Goal: Task Accomplishment & Management: Use online tool/utility

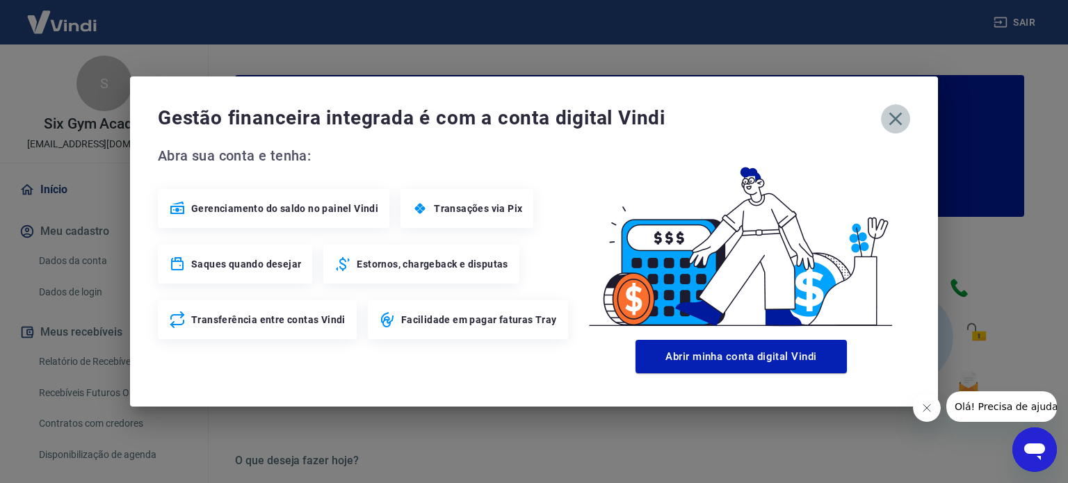
click at [893, 116] on icon "button" at bounding box center [895, 119] width 13 height 13
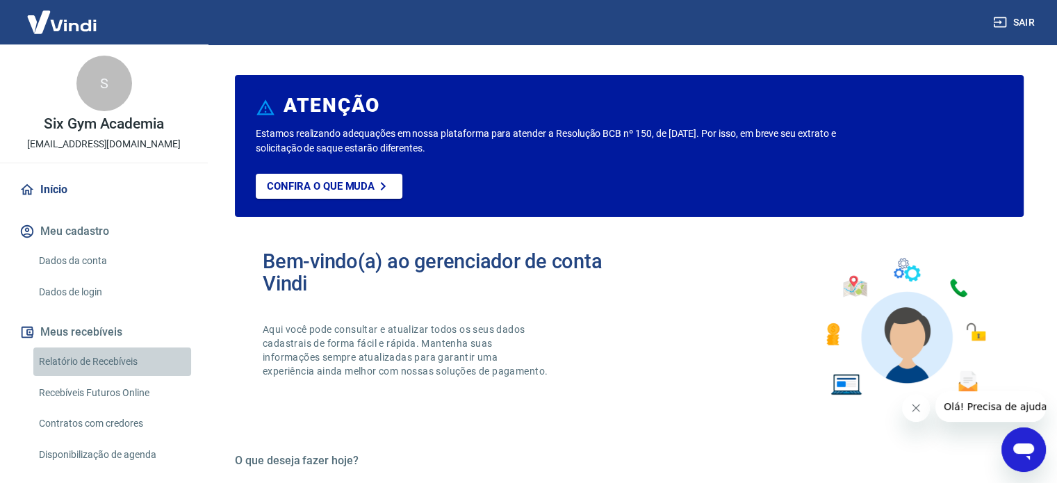
click at [164, 362] on link "Relatório de Recebíveis" at bounding box center [112, 362] width 158 height 29
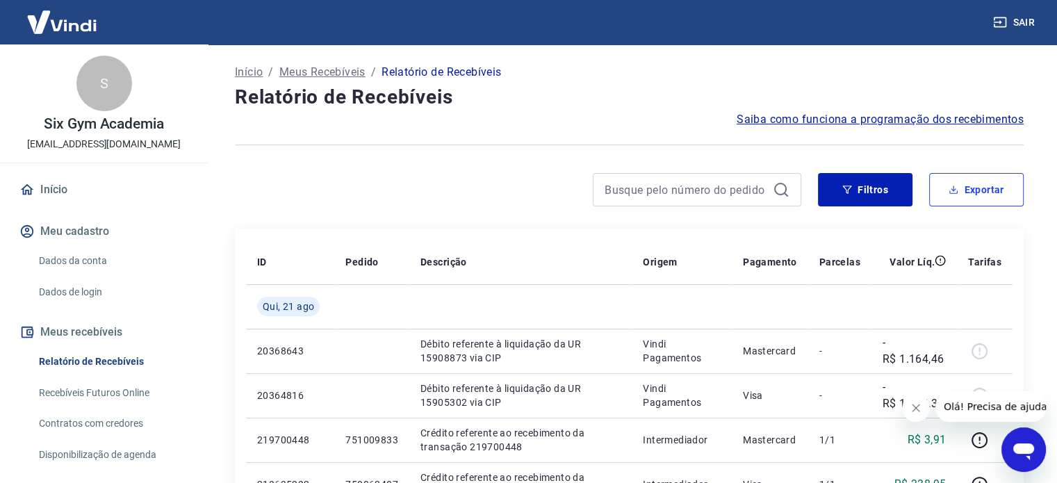
drag, startPoint x: 969, startPoint y: 197, endPoint x: 876, endPoint y: 214, distance: 94.6
click at [965, 200] on button "Exportar" at bounding box center [977, 189] width 95 height 33
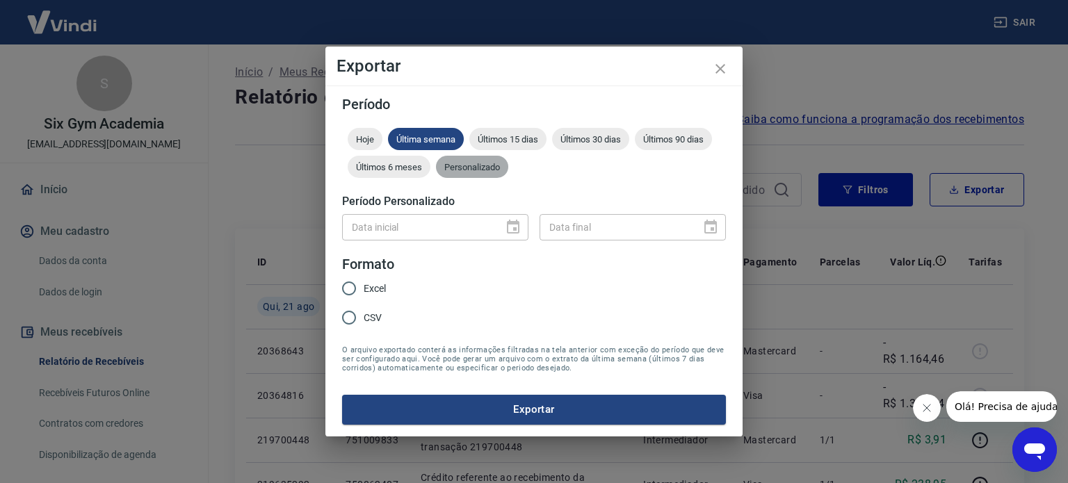
click at [480, 170] on span "Personalizado" at bounding box center [472, 167] width 72 height 10
click at [512, 227] on icon "Choose date" at bounding box center [513, 227] width 17 height 17
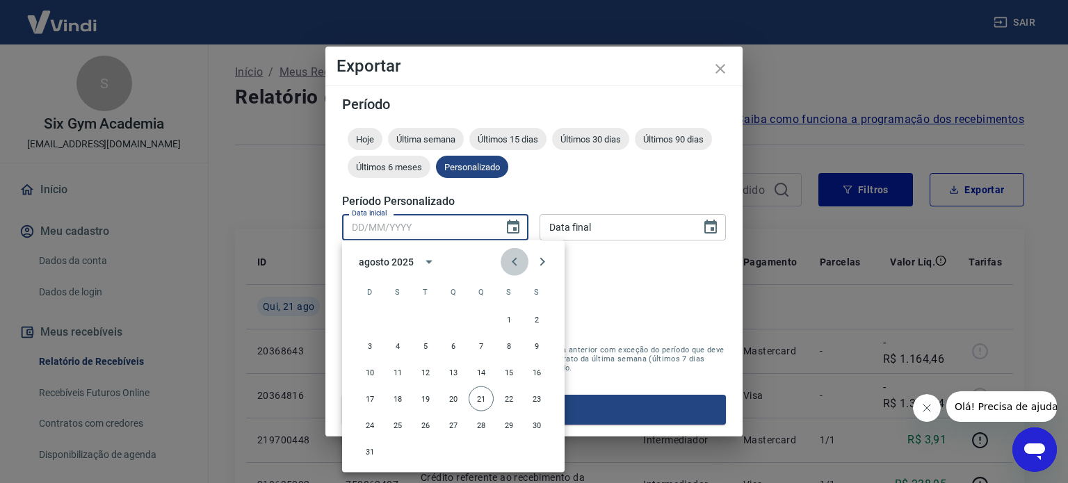
click at [511, 258] on icon "Previous month" at bounding box center [514, 262] width 17 height 17
click at [520, 260] on icon "Previous month" at bounding box center [514, 262] width 17 height 17
click at [538, 270] on button "Next month" at bounding box center [542, 262] width 28 height 28
click at [538, 265] on icon "Next month" at bounding box center [542, 262] width 17 height 17
click at [421, 394] on button "19" at bounding box center [425, 399] width 25 height 25
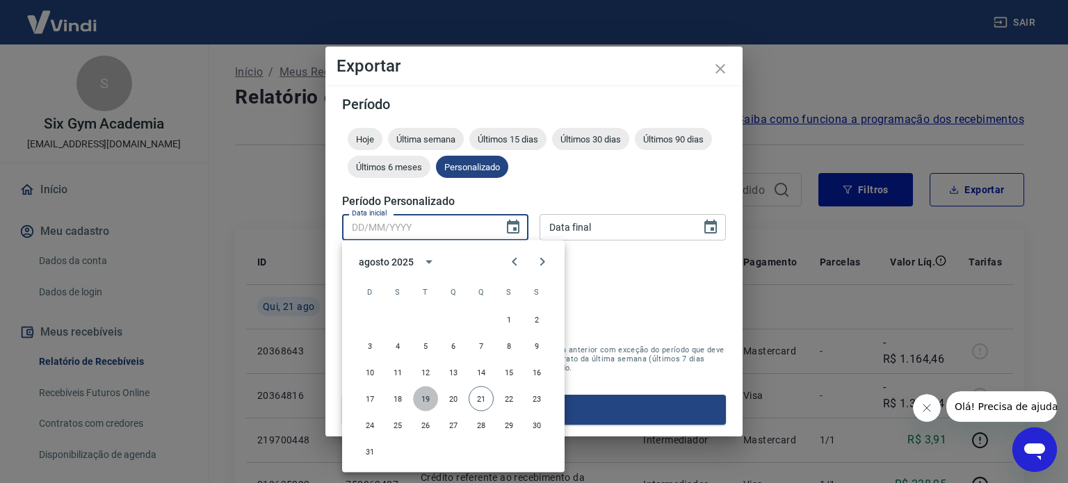
type input "19/08/2025"
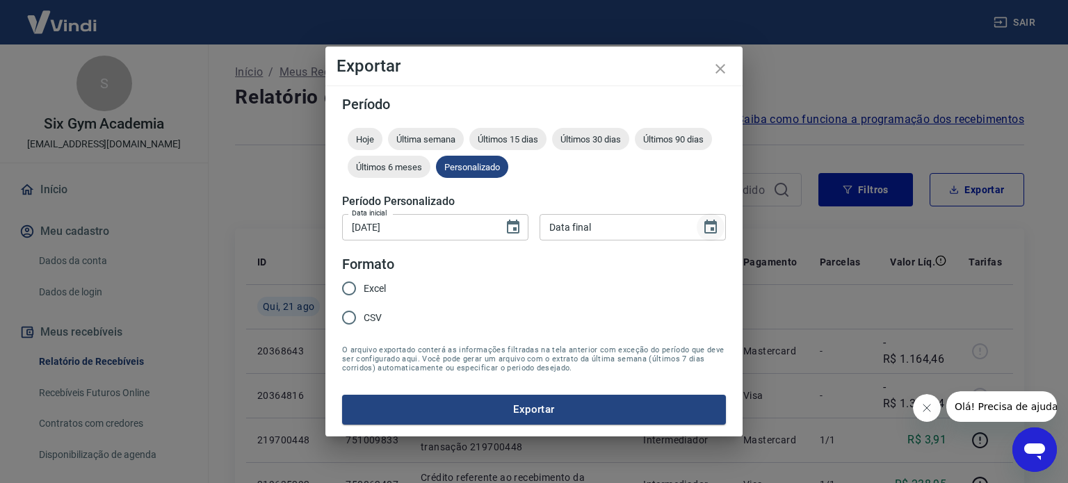
click at [713, 222] on icon "Choose date" at bounding box center [710, 227] width 13 height 14
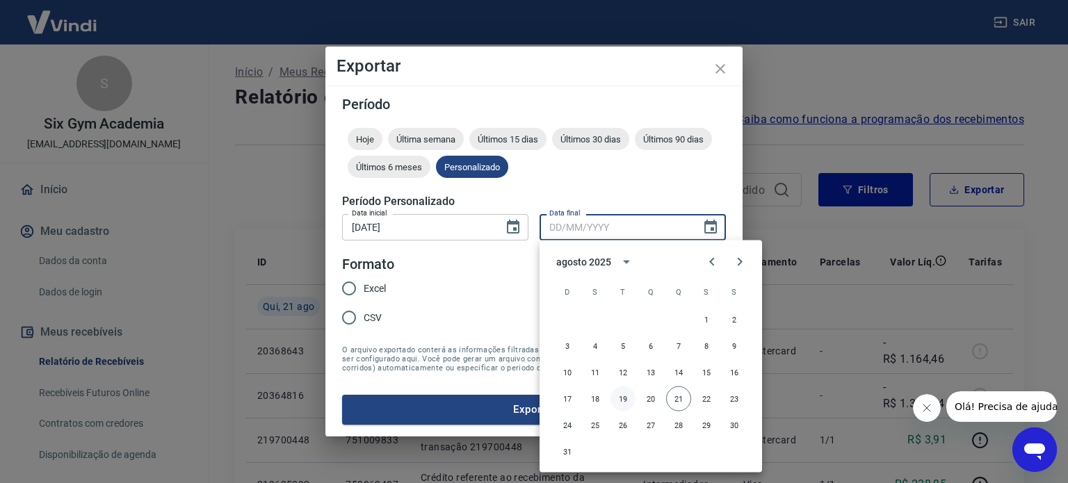
click at [624, 400] on button "19" at bounding box center [622, 399] width 25 height 25
type input "19/08/2025"
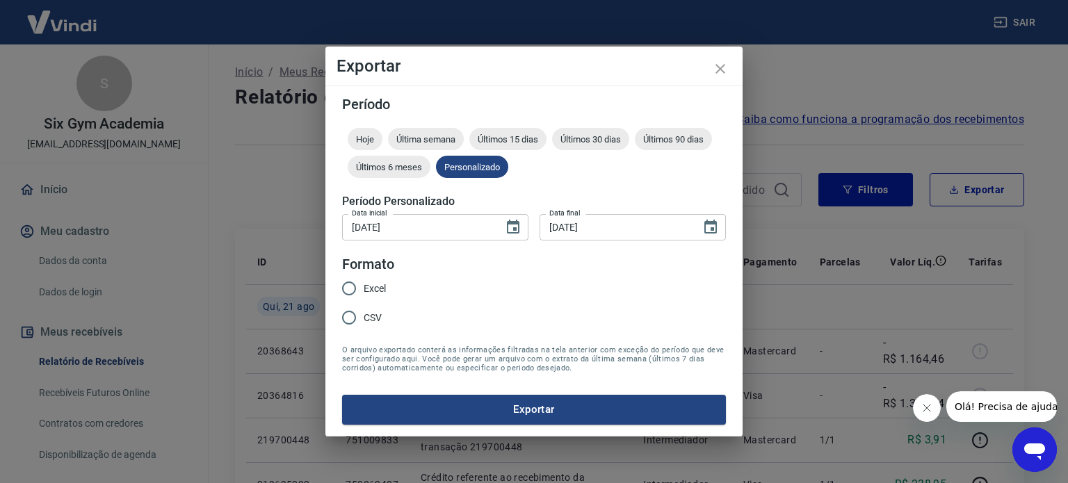
click at [367, 284] on span "Excel" at bounding box center [375, 289] width 22 height 15
click at [364, 284] on input "Excel" at bounding box center [348, 288] width 29 height 29
radio input "true"
drag, startPoint x: 432, startPoint y: 403, endPoint x: 473, endPoint y: 394, distance: 42.0
click at [434, 403] on button "Exportar" at bounding box center [534, 409] width 384 height 29
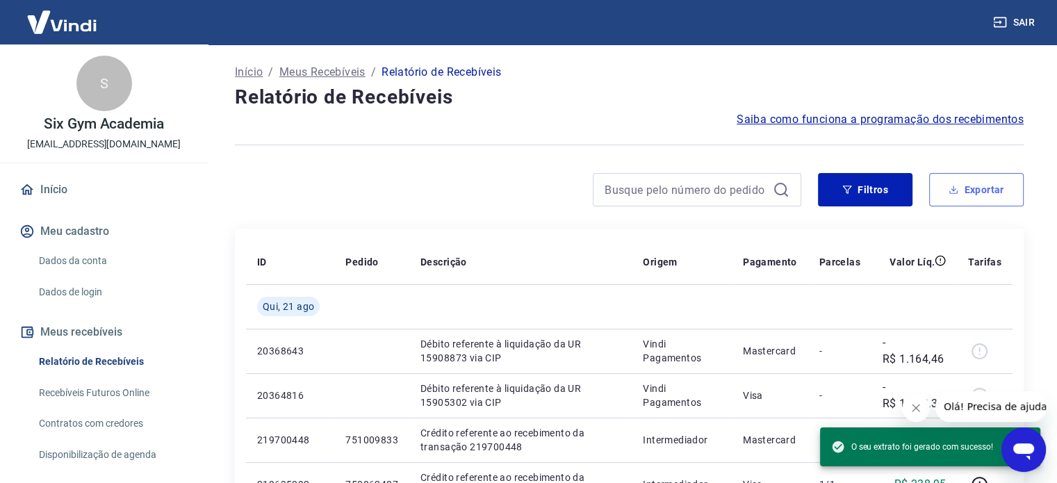
click at [985, 200] on button "Exportar" at bounding box center [977, 189] width 95 height 33
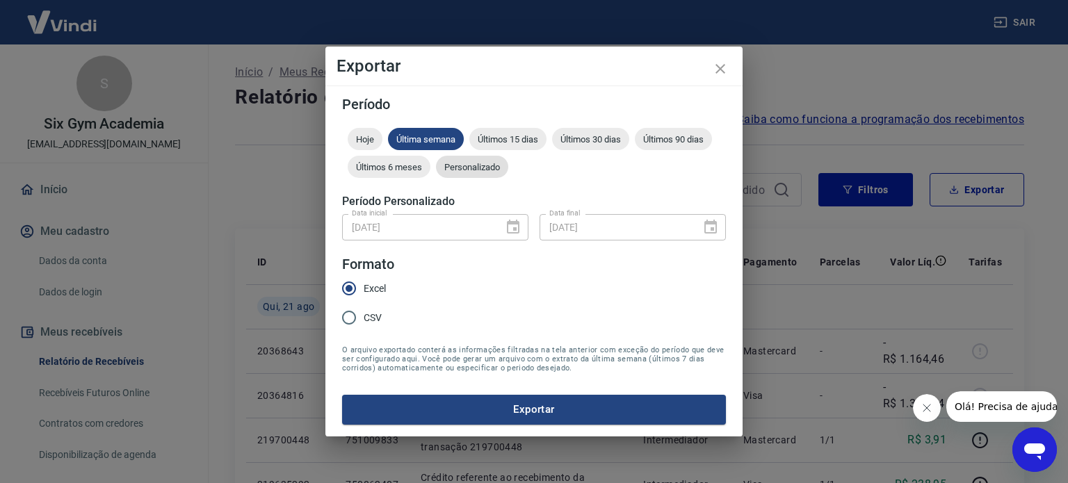
click at [464, 177] on div "Personalizado" at bounding box center [472, 167] width 72 height 22
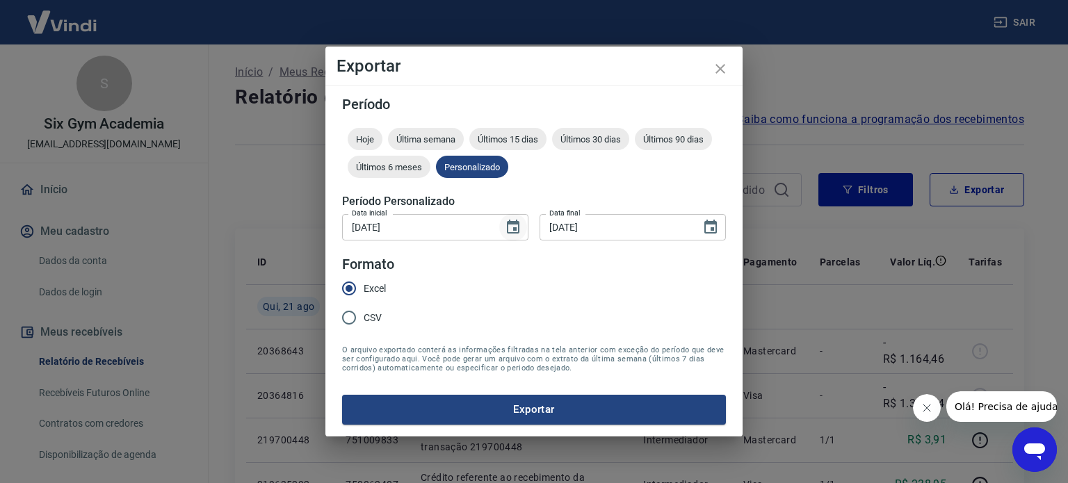
click at [512, 227] on icon "Choose date, selected date is 19 de ago de 2025" at bounding box center [513, 227] width 17 height 17
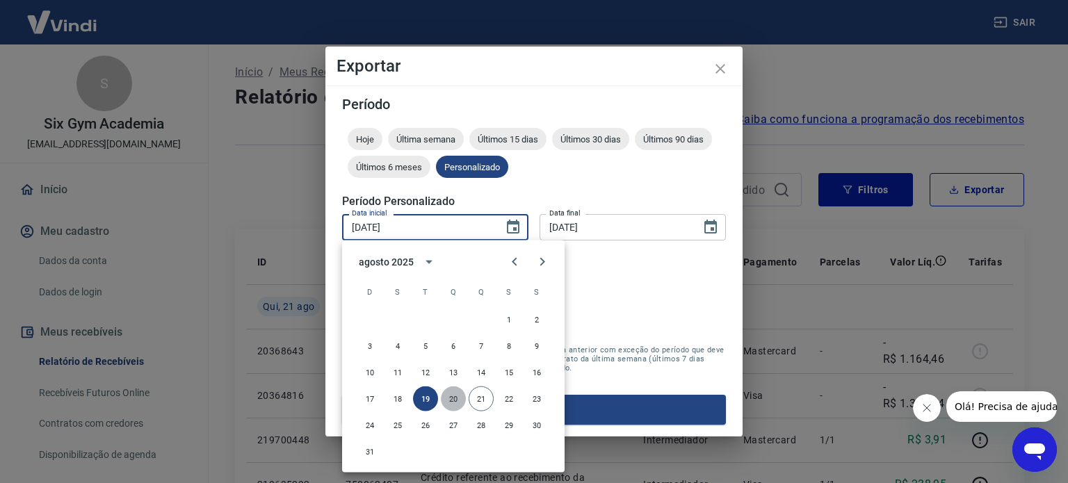
click at [458, 391] on button "20" at bounding box center [453, 399] width 25 height 25
type input "20/08/2025"
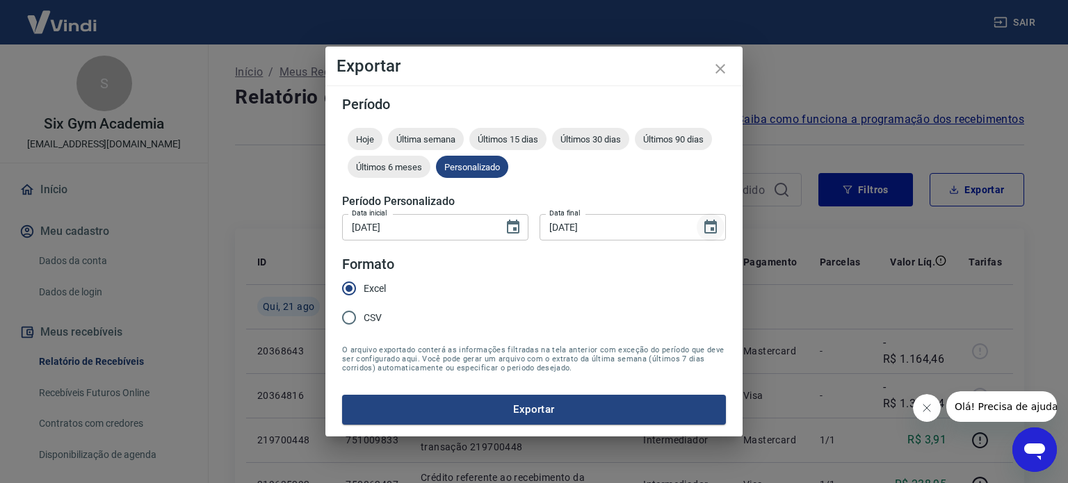
click at [714, 225] on icon "Choose date, selected date is 19 de ago de 2025" at bounding box center [710, 227] width 13 height 14
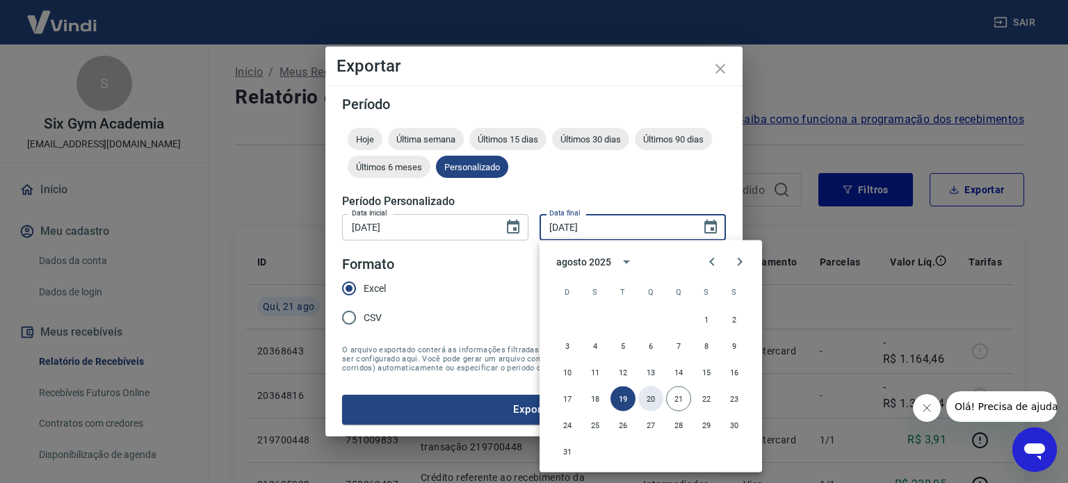
drag, startPoint x: 651, startPoint y: 397, endPoint x: 527, endPoint y: 371, distance: 127.2
click at [651, 395] on button "20" at bounding box center [650, 399] width 25 height 25
type input "20/08/2025"
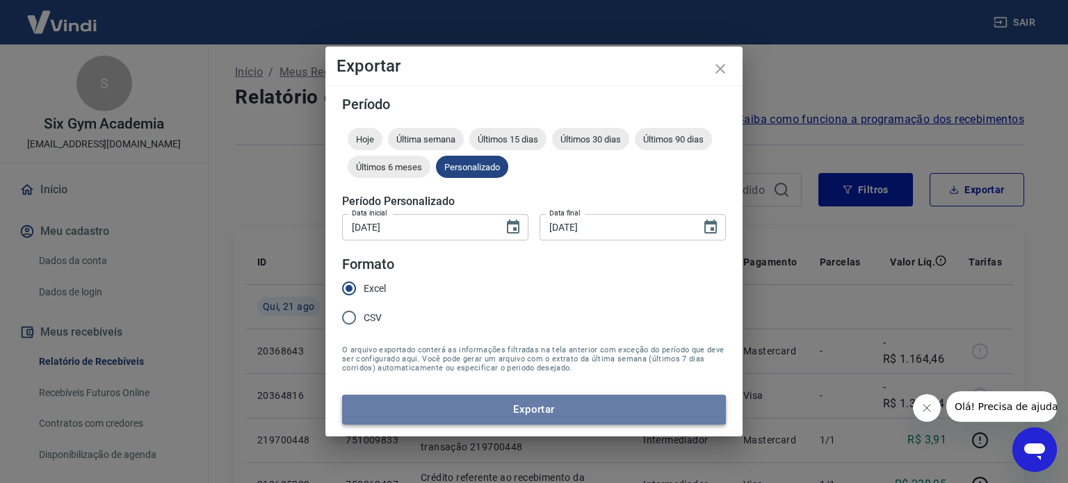
click at [476, 405] on button "Exportar" at bounding box center [534, 409] width 384 height 29
